Goal: Task Accomplishment & Management: Use online tool/utility

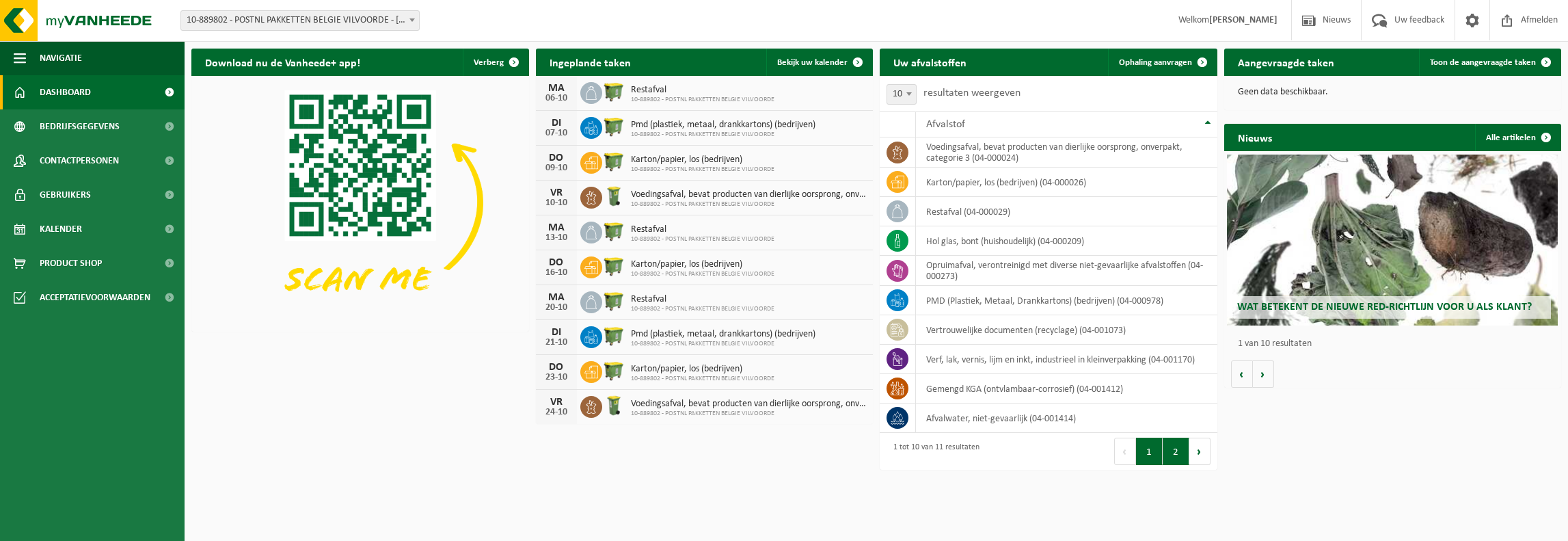
click at [1180, 445] on button "2" at bounding box center [1175, 451] width 27 height 28
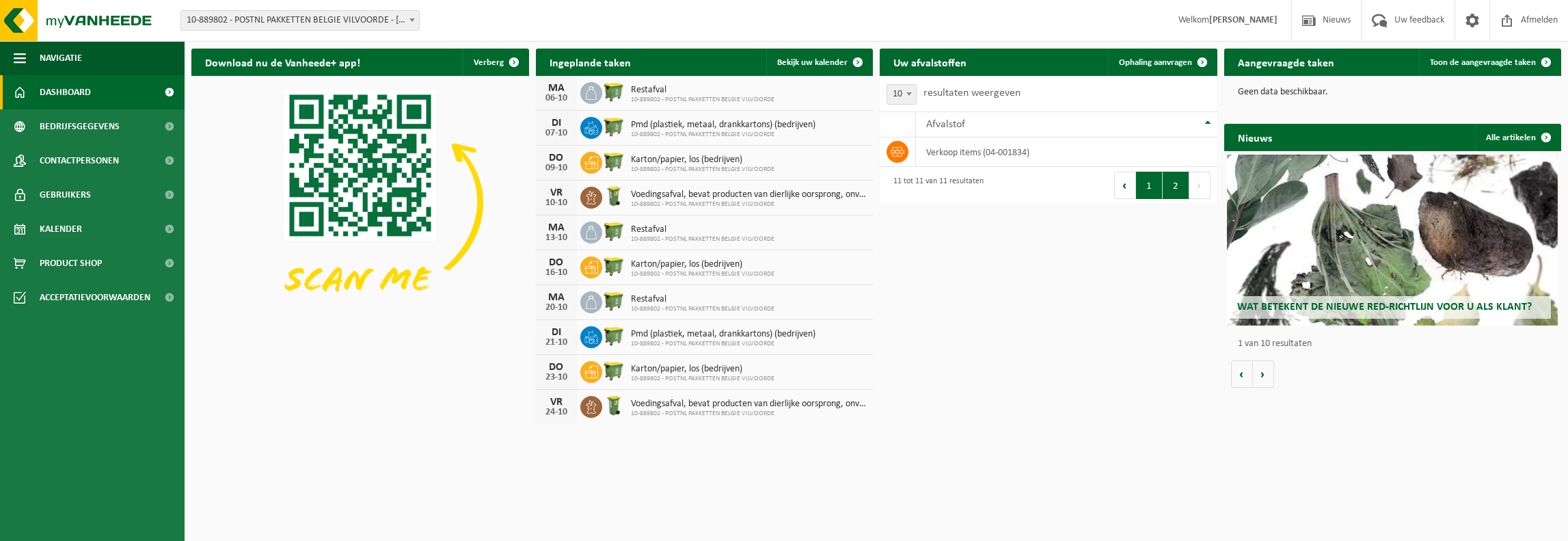
click at [1149, 179] on button "1" at bounding box center [1149, 186] width 27 height 28
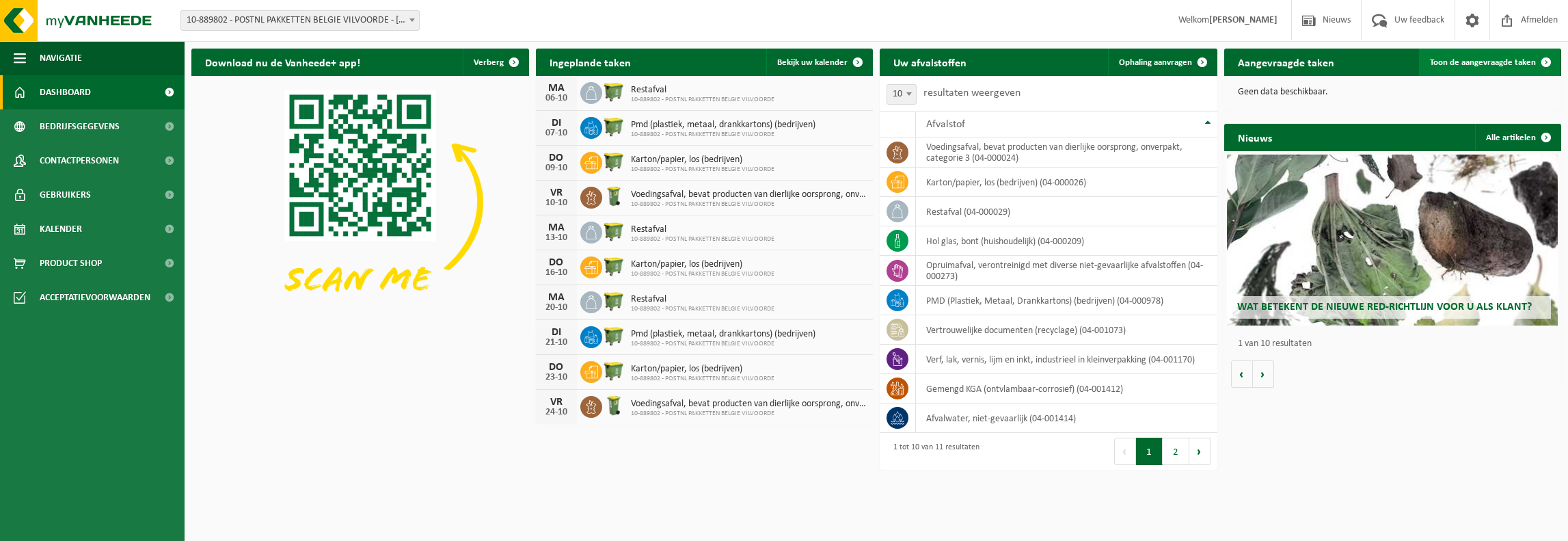
click at [1489, 64] on span "Toon de aangevraagde taken" at bounding box center [1483, 62] width 106 height 9
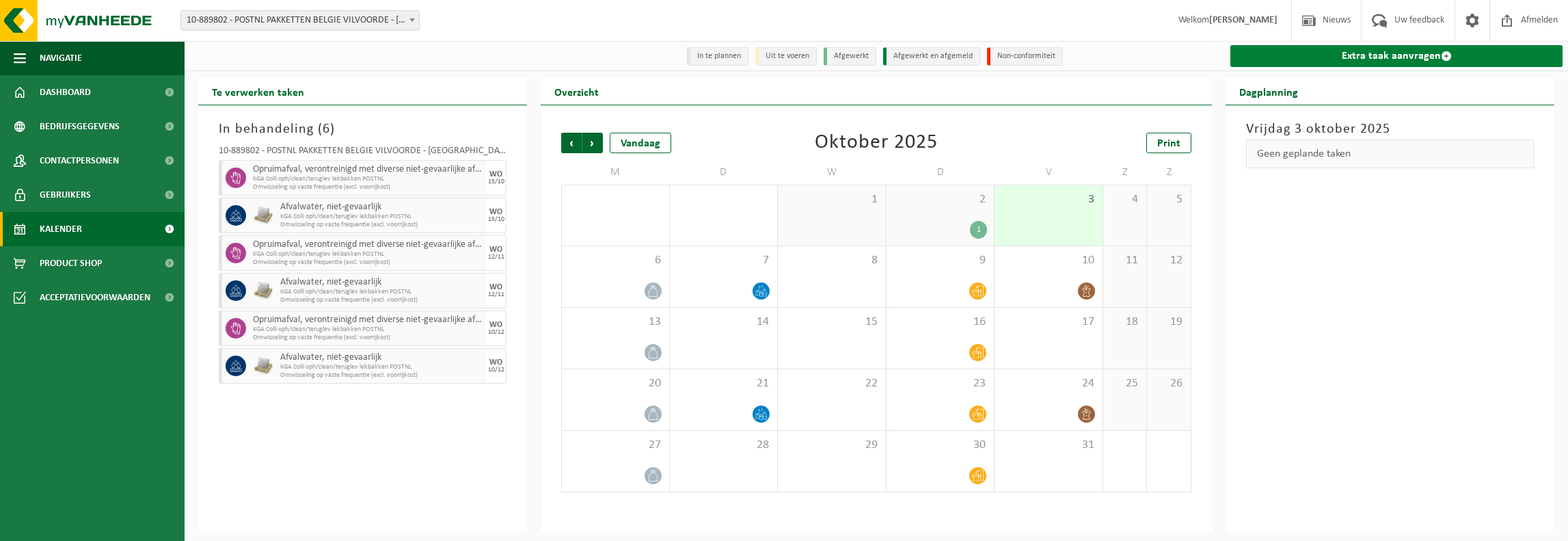
click at [1358, 57] on link "Extra taak aanvragen" at bounding box center [1396, 55] width 332 height 22
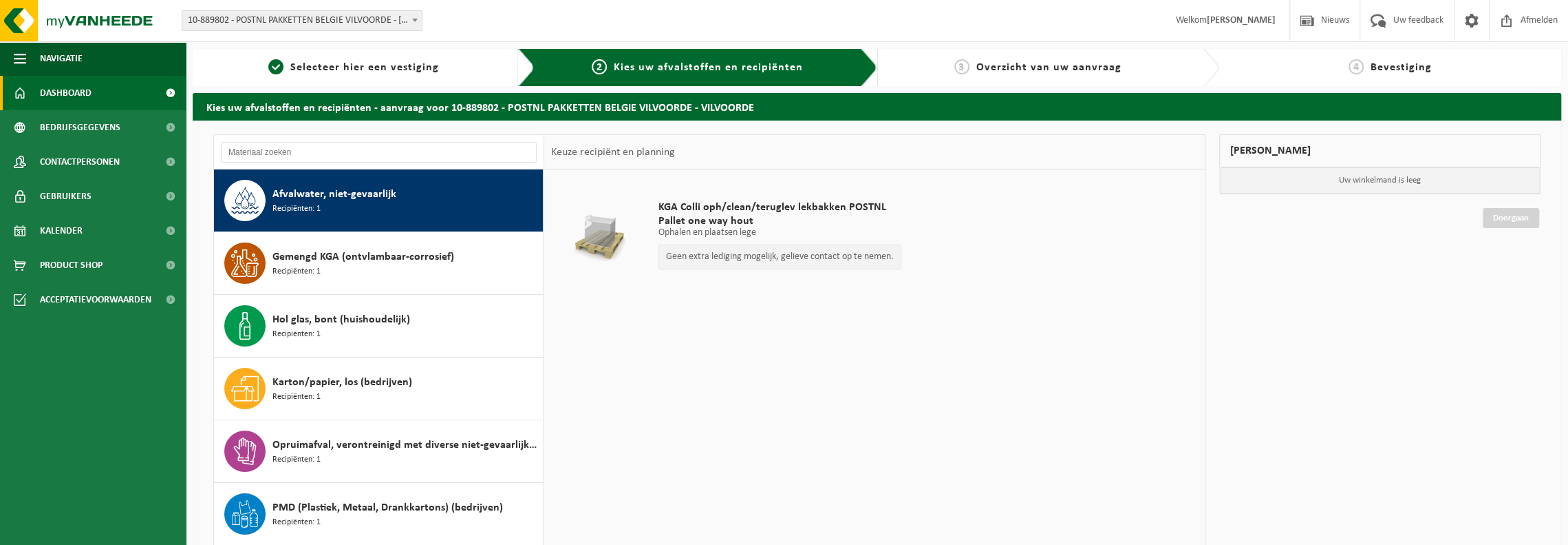
click at [68, 96] on span "Dashboard" at bounding box center [65, 93] width 51 height 35
